Goal: Task Accomplishment & Management: Manage account settings

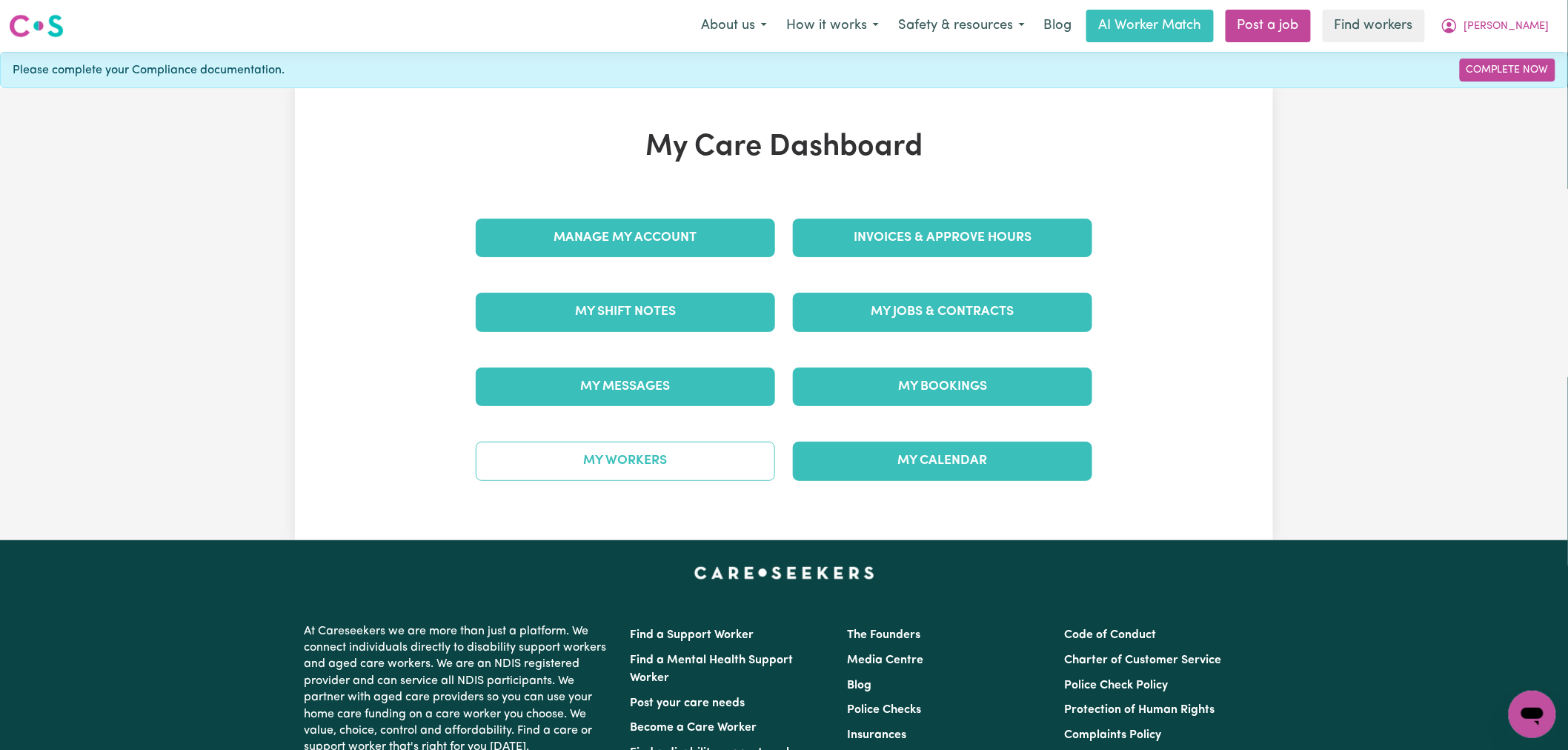
click at [704, 447] on link "My Workers" at bounding box center [625, 461] width 299 height 39
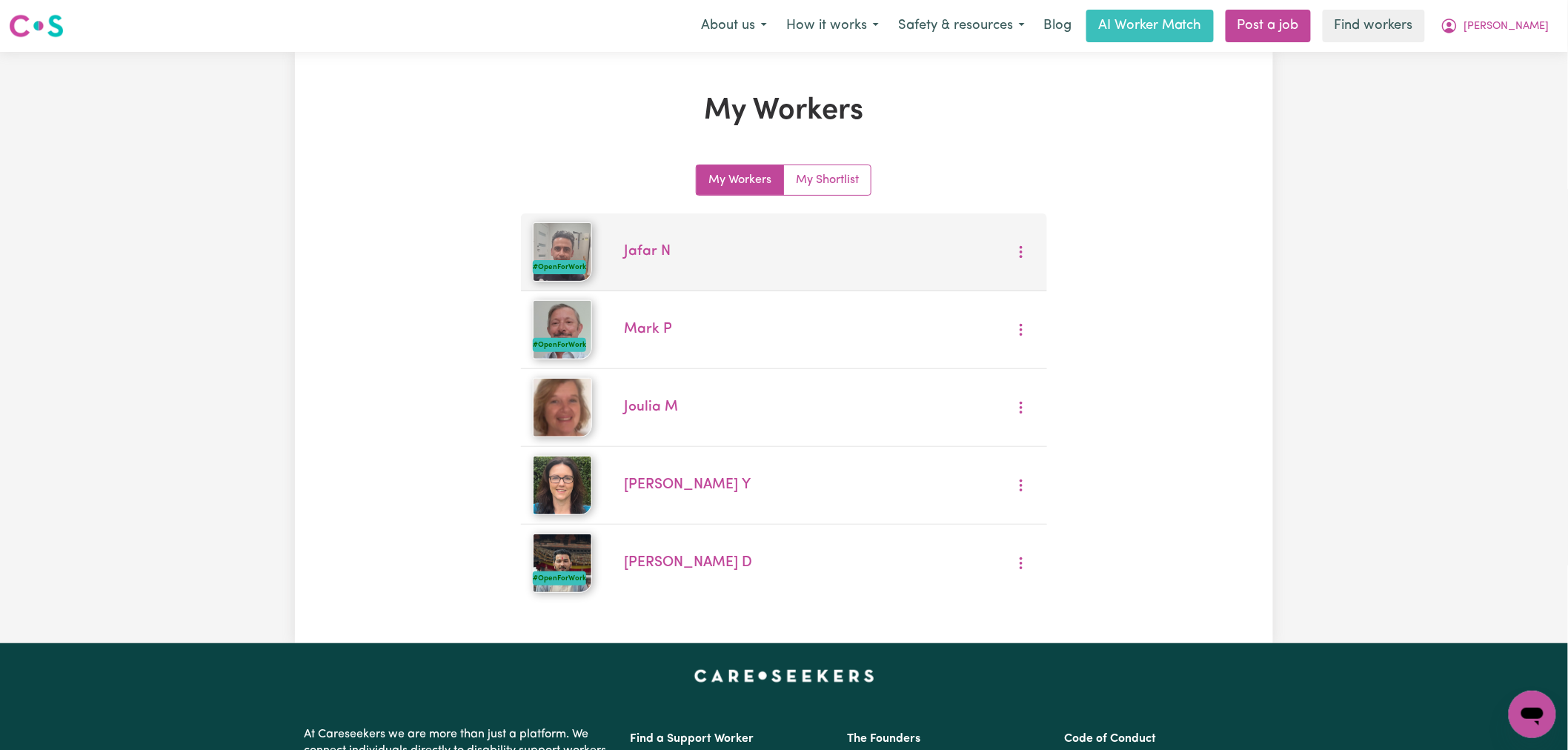
click at [874, 263] on li "#OpenForWork Jafar N" at bounding box center [784, 252] width 526 height 78
click at [649, 255] on link "Jafar N" at bounding box center [647, 251] width 46 height 14
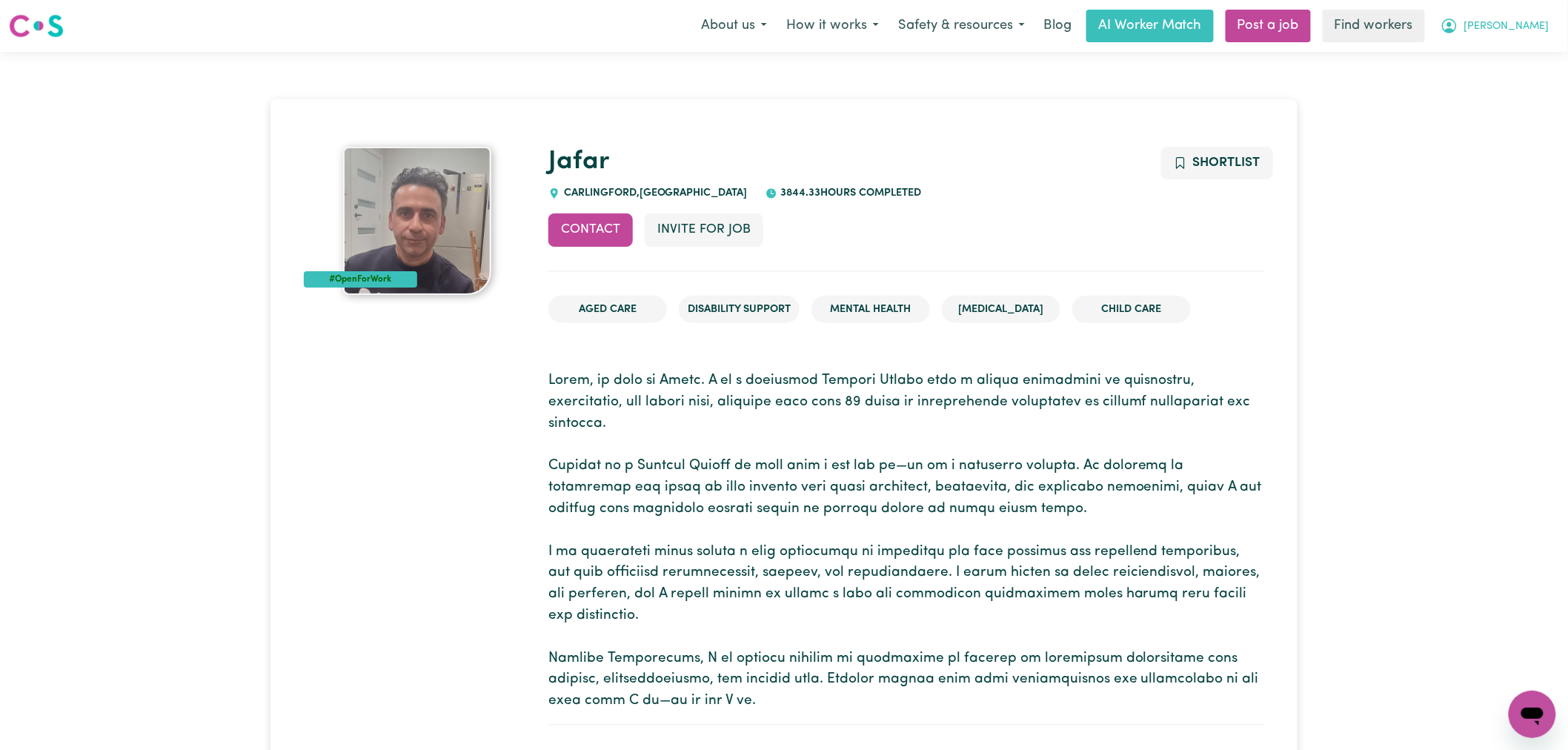
click at [1536, 23] on span "[PERSON_NAME]" at bounding box center [1507, 26] width 85 height 16
click at [1536, 56] on link "My Dashboard" at bounding box center [1500, 58] width 117 height 28
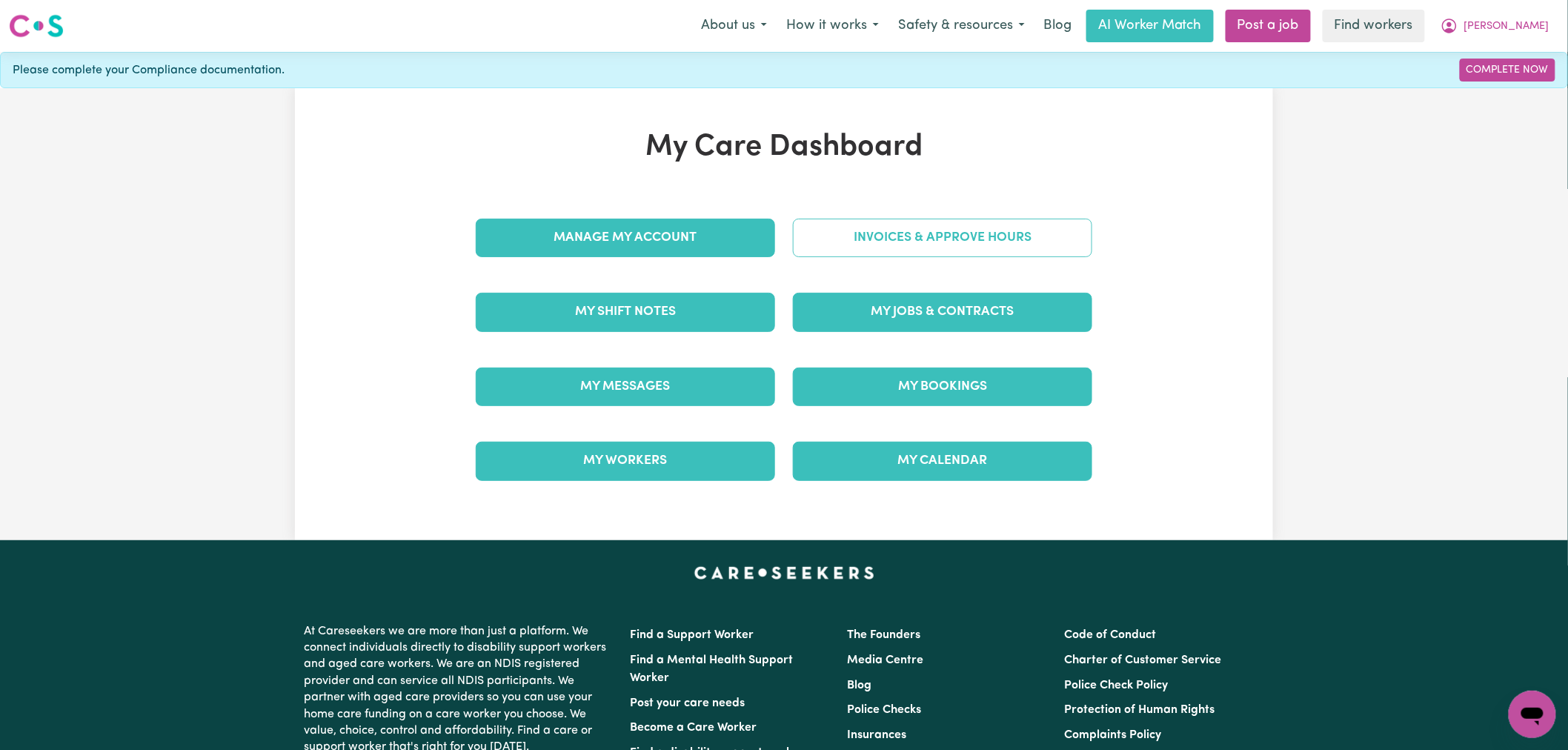
click at [930, 228] on link "Invoices & Approve Hours" at bounding box center [942, 238] width 299 height 39
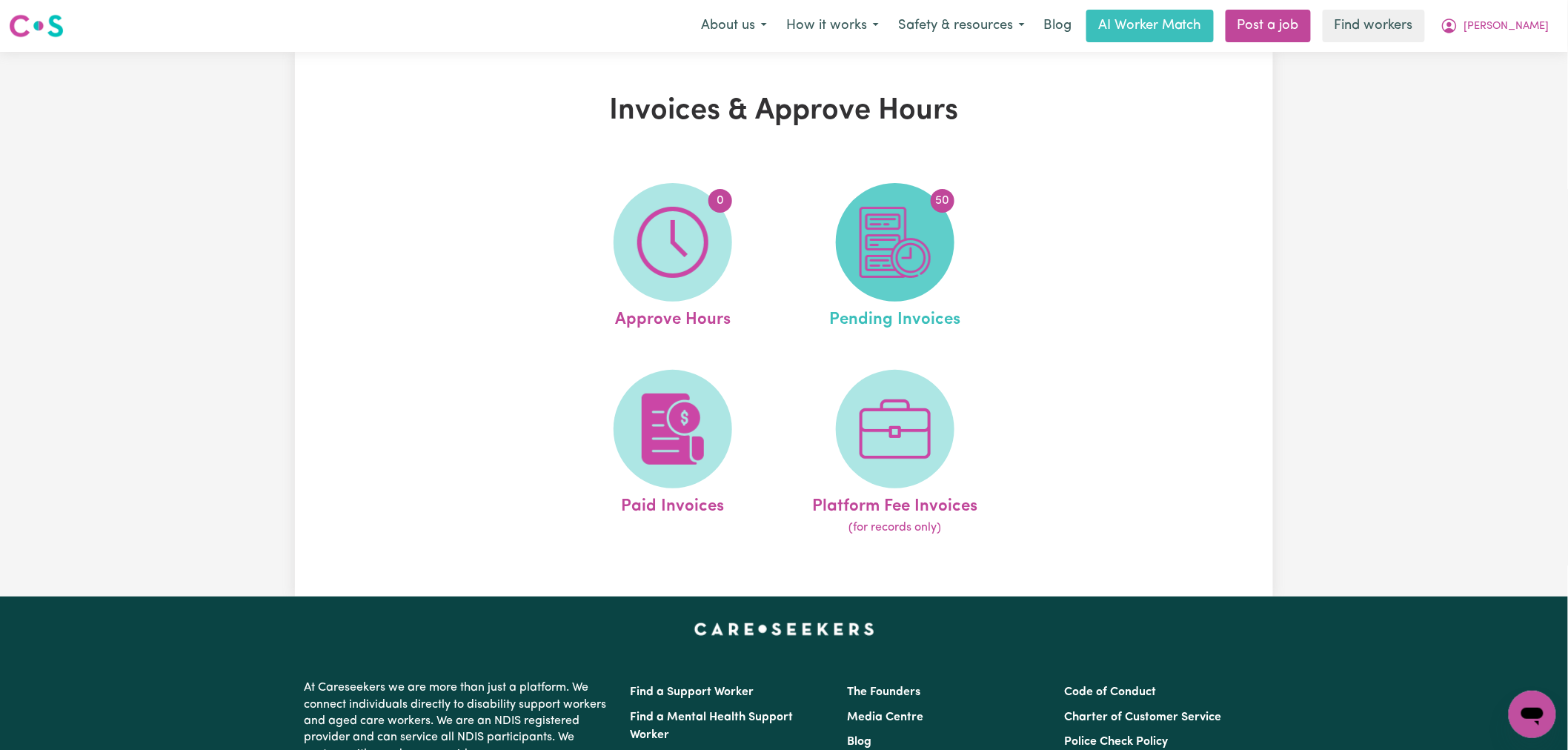
click at [923, 241] on img at bounding box center [895, 243] width 71 height 71
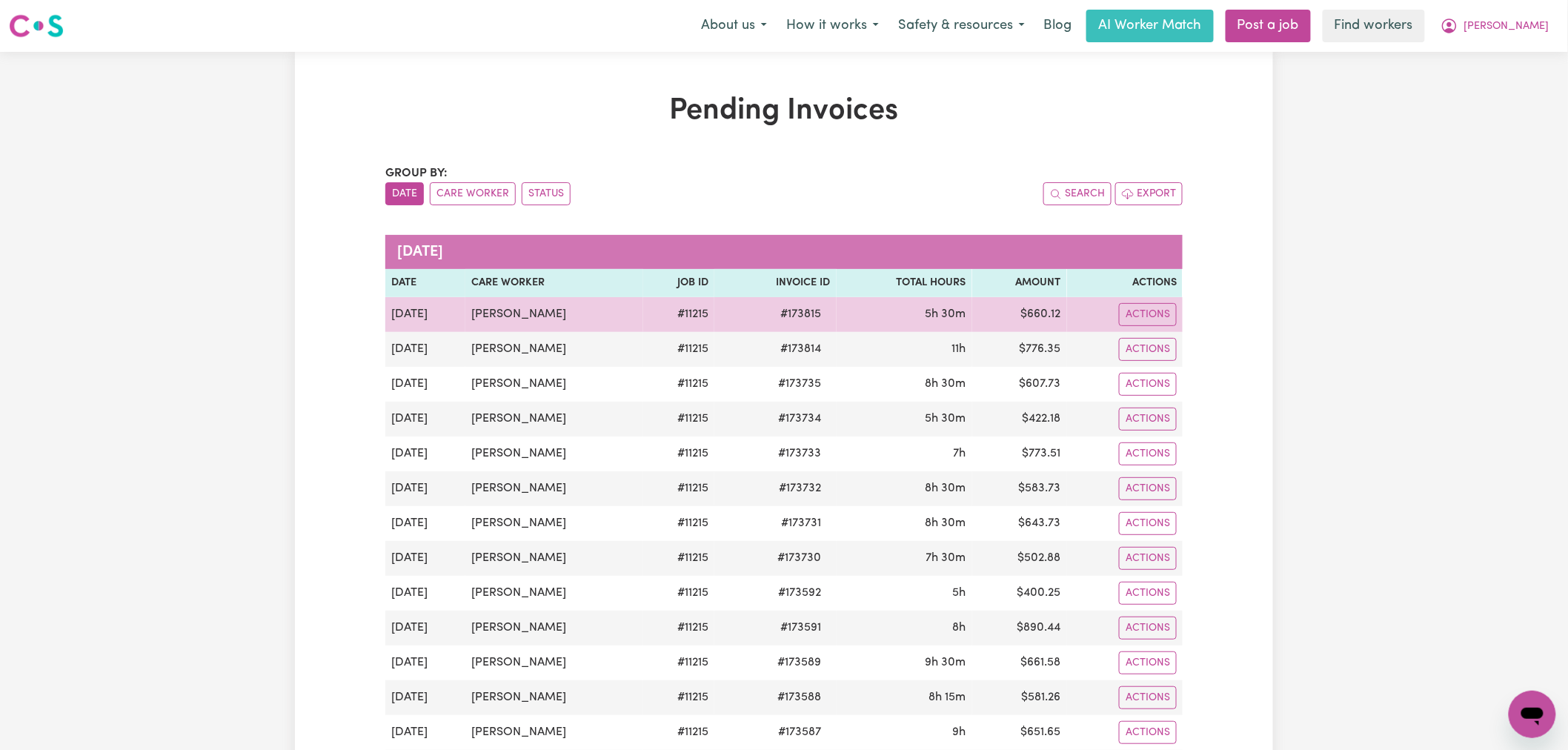
click at [439, 327] on td "[DATE]" at bounding box center [426, 315] width 80 height 35
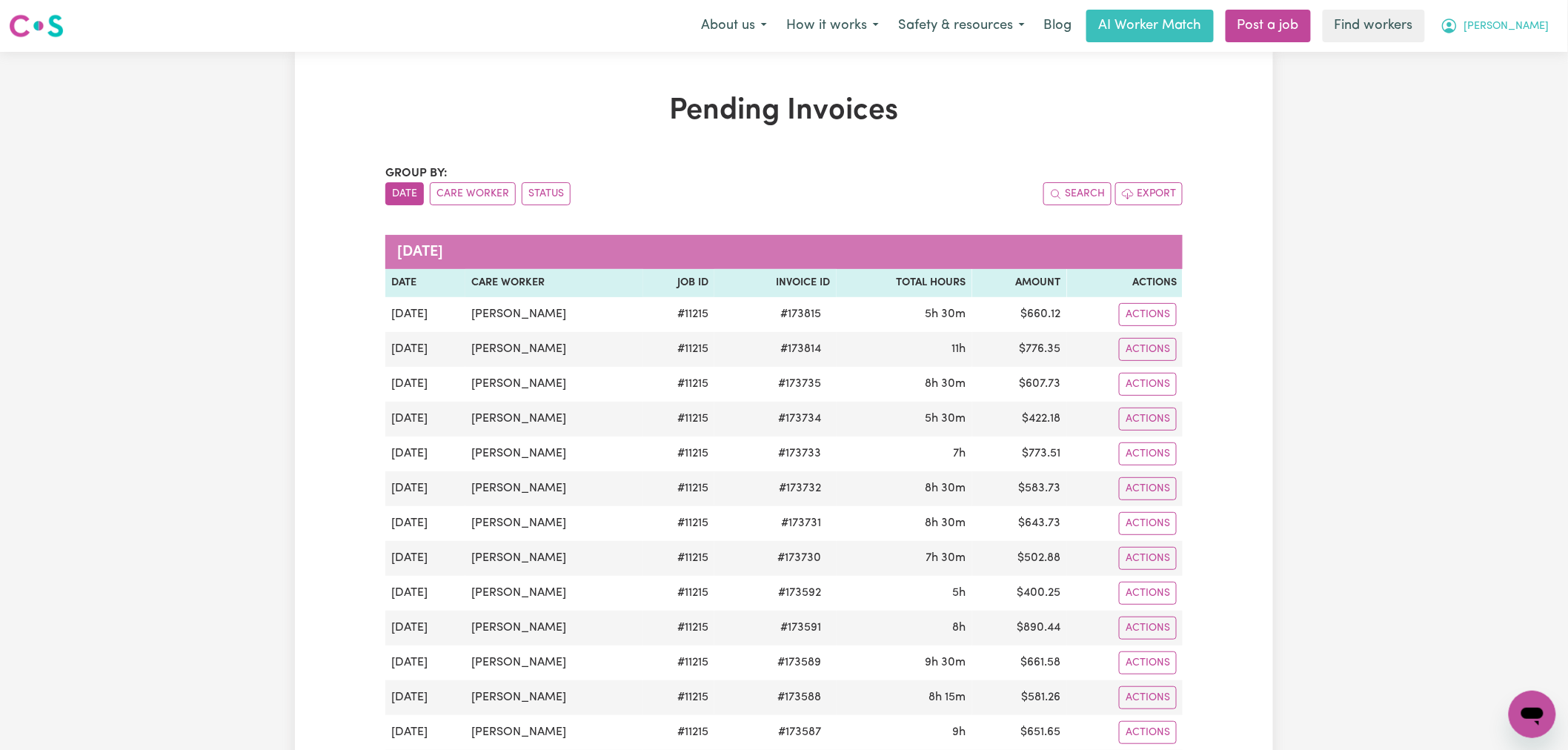
click at [1523, 27] on span "[PERSON_NAME]" at bounding box center [1507, 26] width 85 height 16
click at [1523, 79] on link "Logout" at bounding box center [1500, 85] width 117 height 28
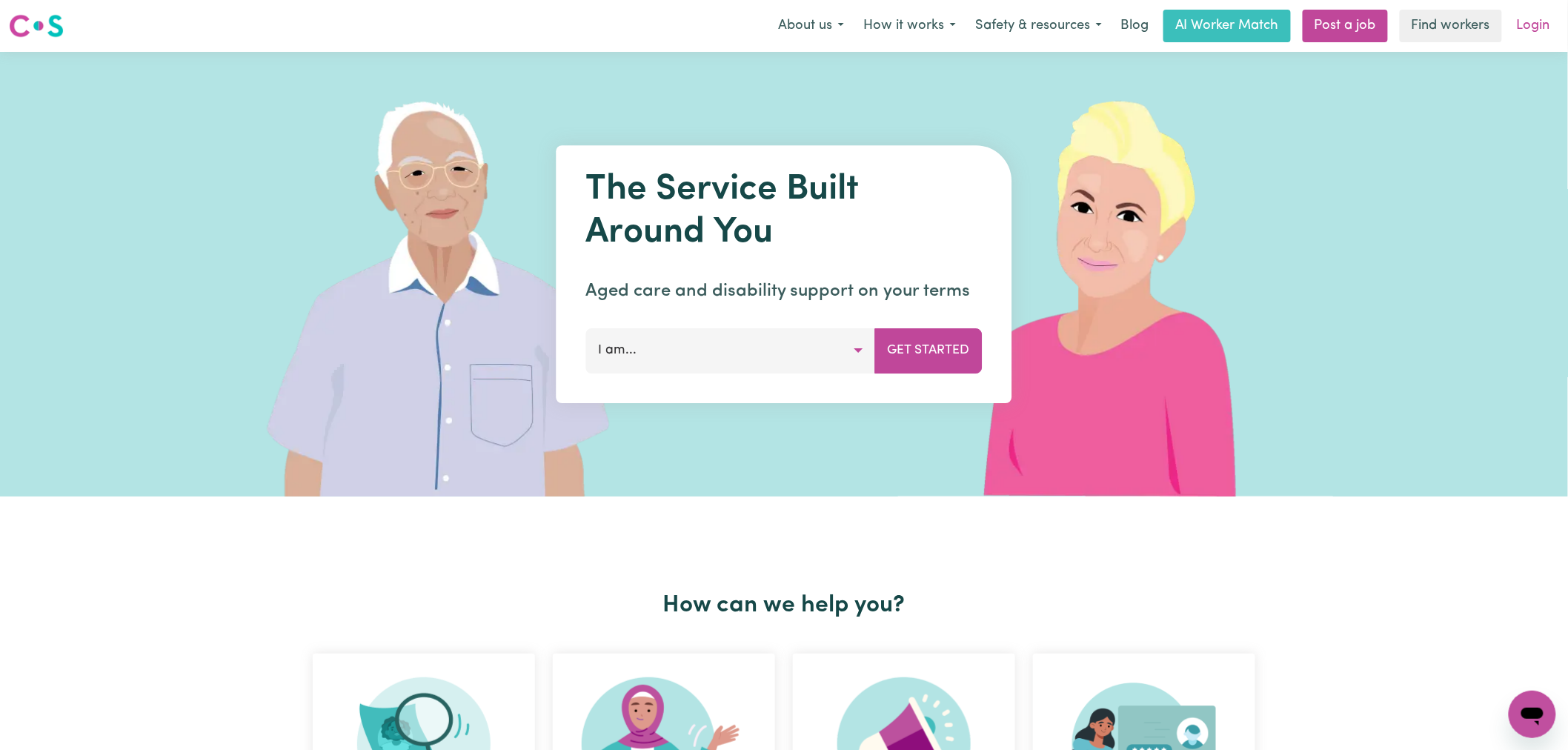
click at [1536, 26] on link "Login" at bounding box center [1533, 26] width 51 height 32
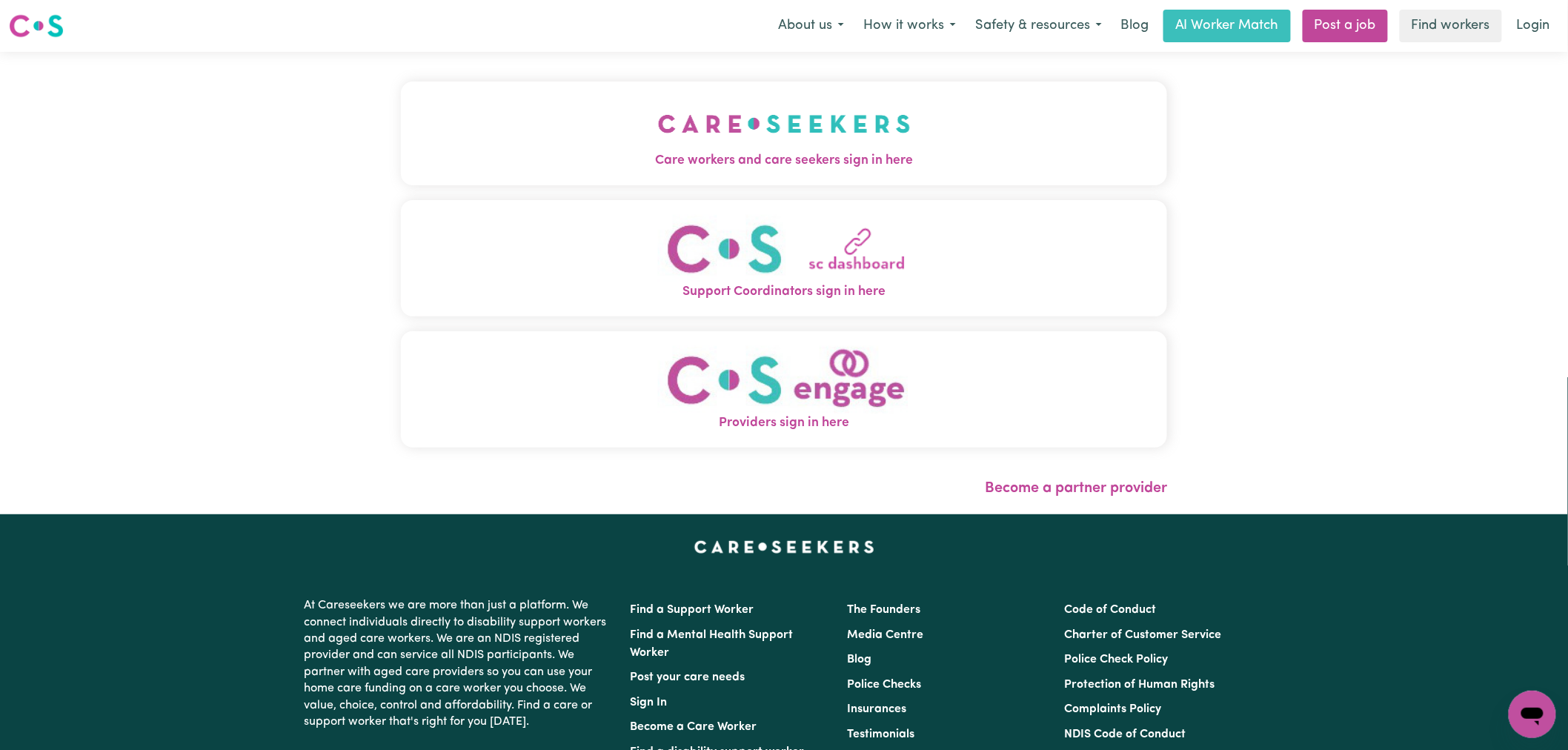
click at [658, 117] on img "Care workers and care seekers sign in here" at bounding box center [784, 124] width 253 height 55
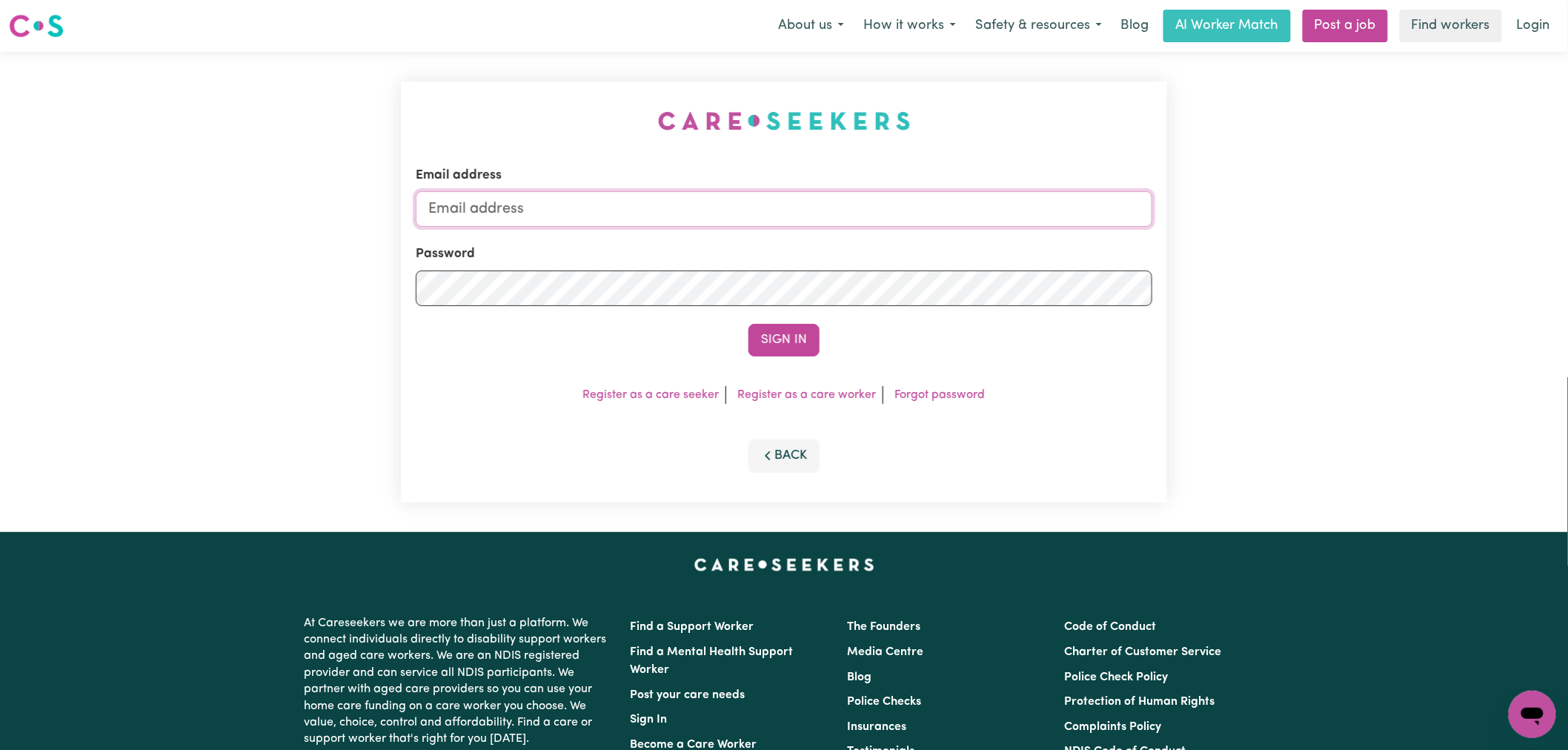
type input "[PERSON_NAME][EMAIL_ADDRESS][DOMAIN_NAME]"
click at [766, 344] on button "Sign In" at bounding box center [784, 340] width 71 height 32
